Goal: Information Seeking & Learning: Learn about a topic

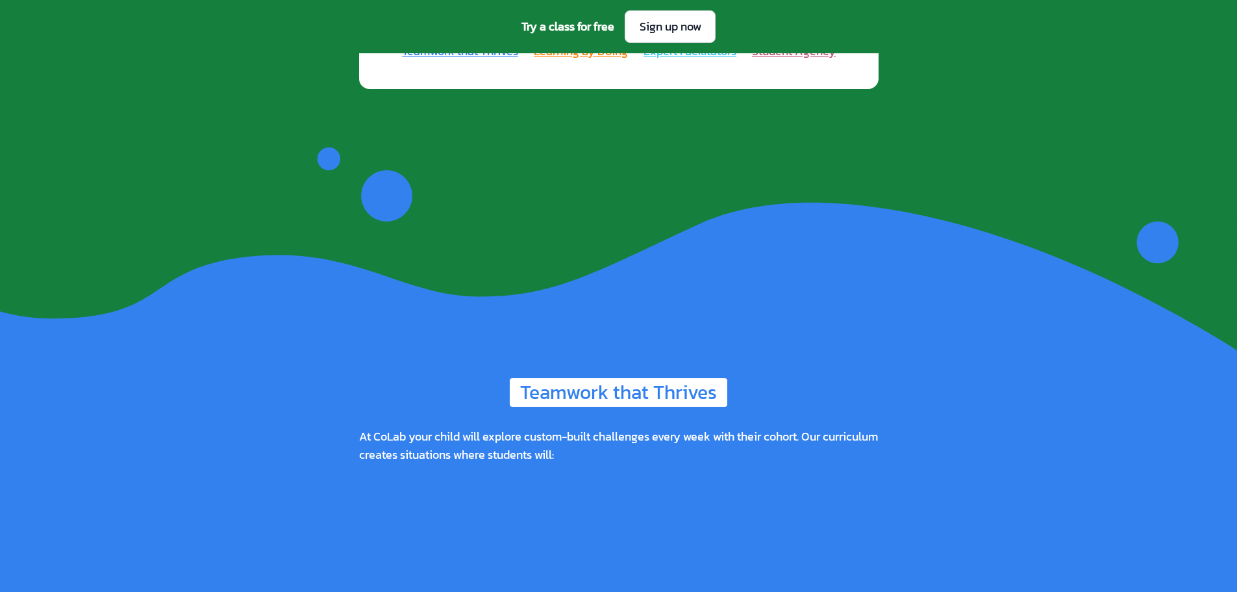
scroll to position [1364, 0]
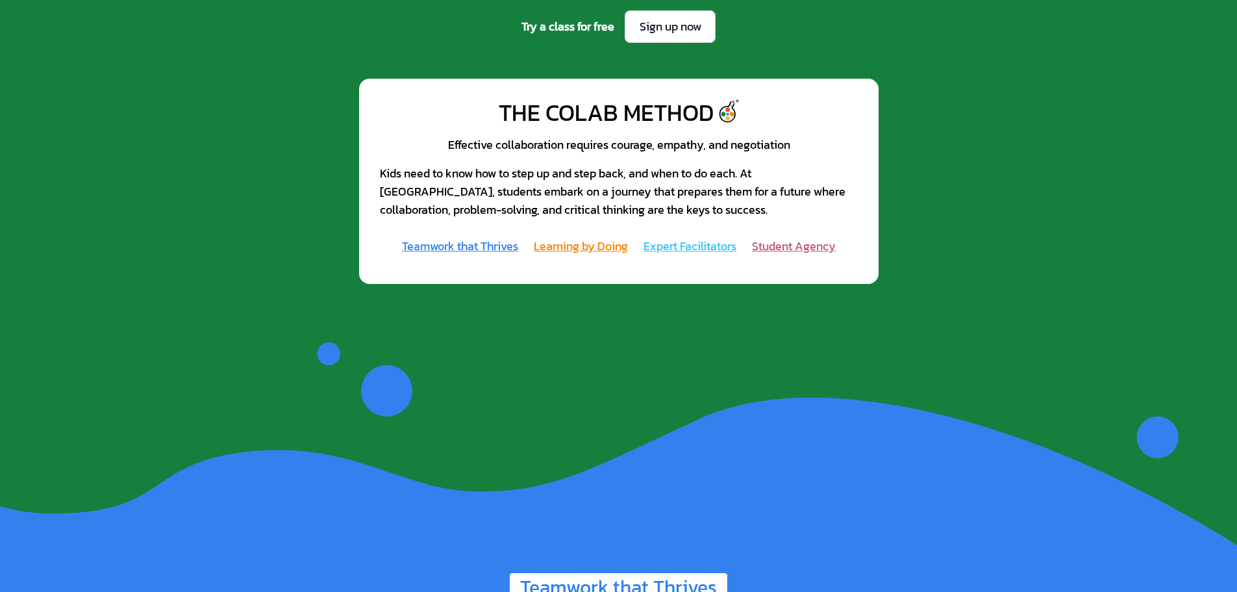
drag, startPoint x: 553, startPoint y: 29, endPoint x: 705, endPoint y: 81, distance: 160.6
click at [559, 29] on span "Try a class for free" at bounding box center [568, 27] width 93 height 18
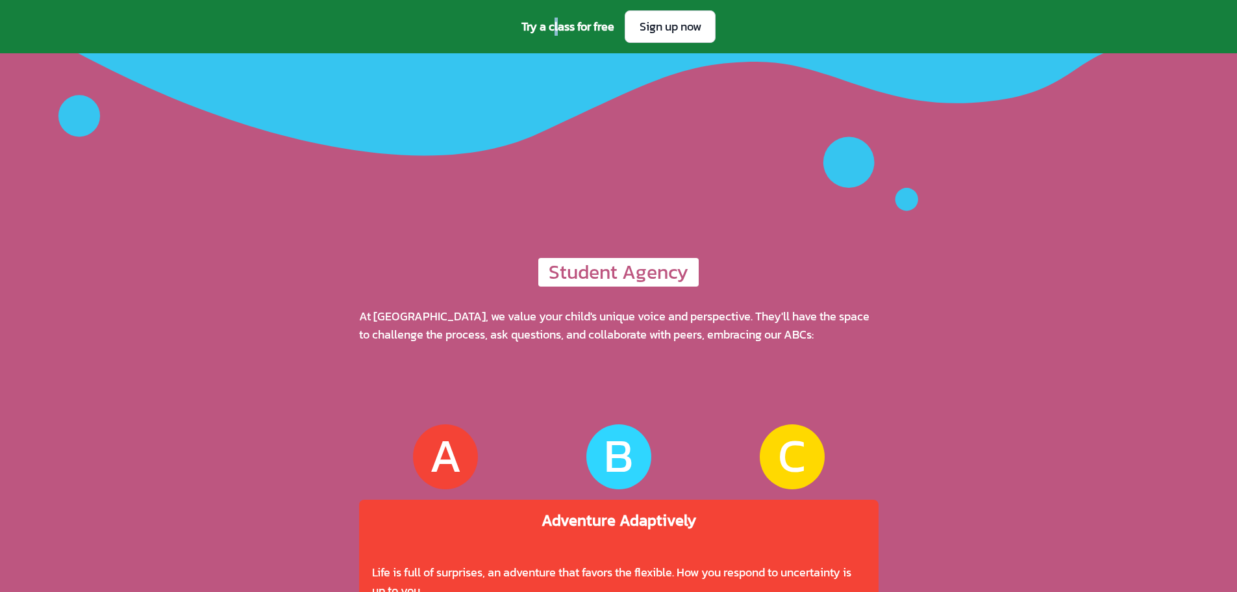
scroll to position [3832, 0]
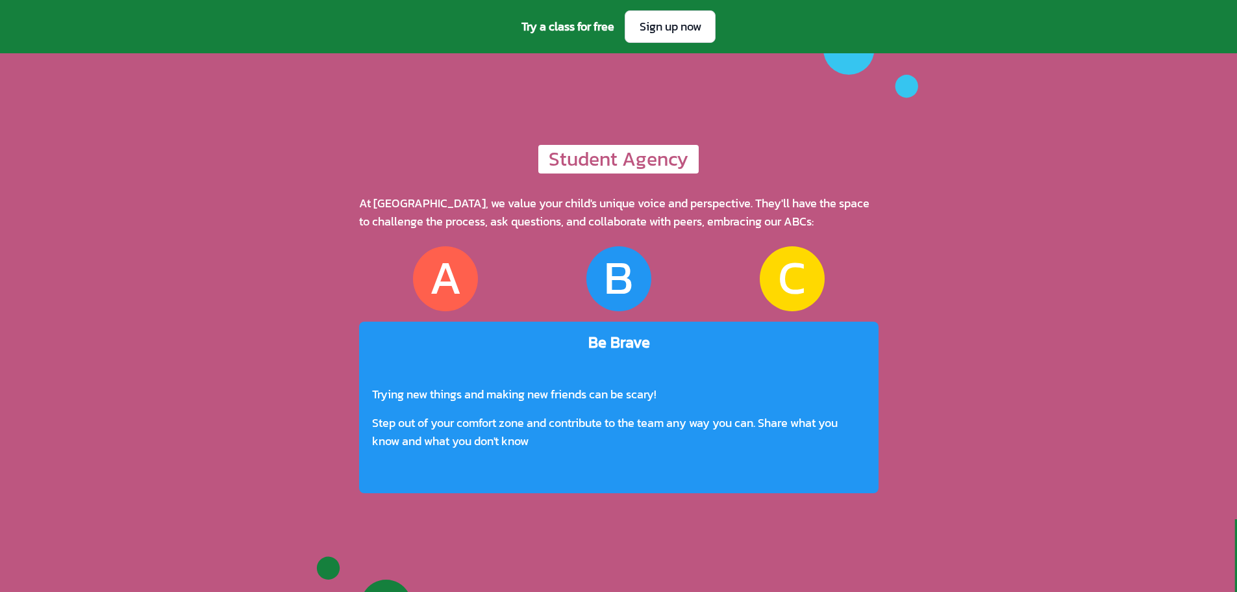
click at [636, 210] on div "At [GEOGRAPHIC_DATA], we value your child's unique voice and perspective. They'…" at bounding box center [619, 212] width 520 height 36
click at [636, 209] on div "At [GEOGRAPHIC_DATA], we value your child's unique voice and perspective. They'…" at bounding box center [619, 212] width 520 height 36
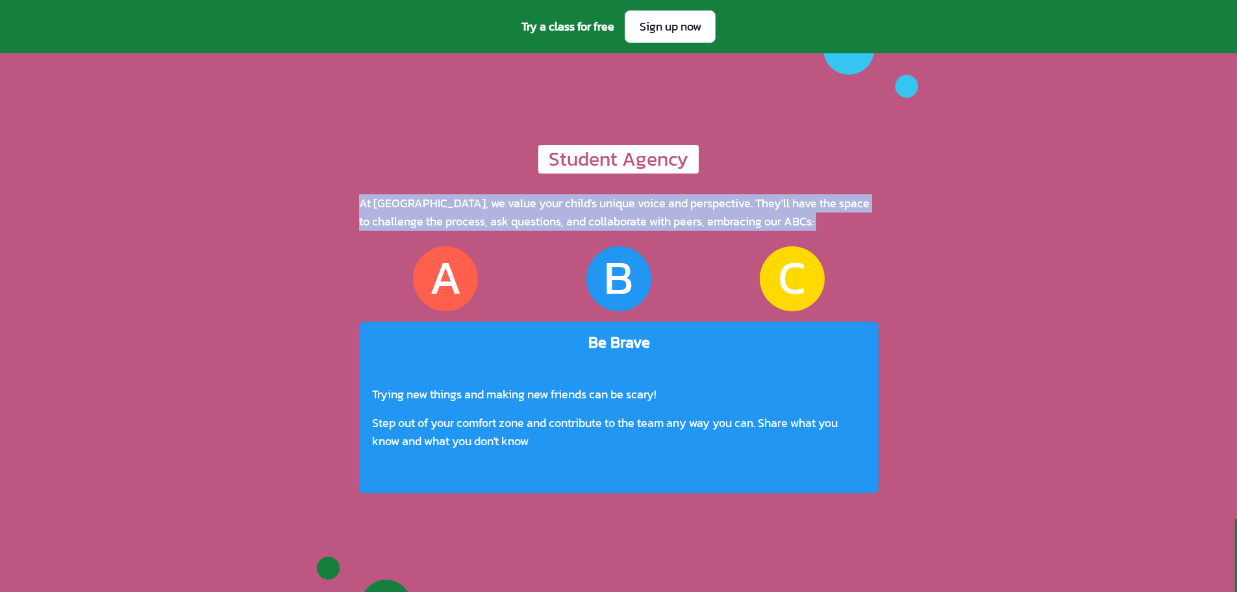
click at [636, 209] on div "At [GEOGRAPHIC_DATA], we value your child's unique voice and perspective. They'…" at bounding box center [619, 212] width 520 height 36
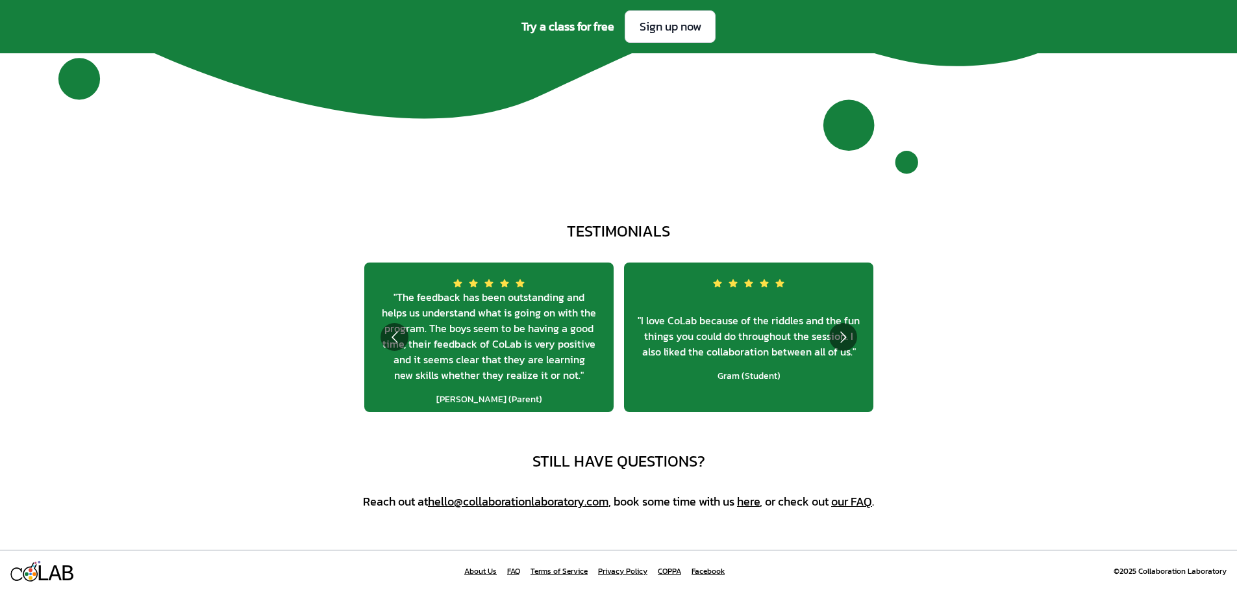
scroll to position [5030, 0]
click at [867, 504] on link "our FAQ" at bounding box center [851, 501] width 41 height 18
